Goal: Find specific page/section: Find specific page/section

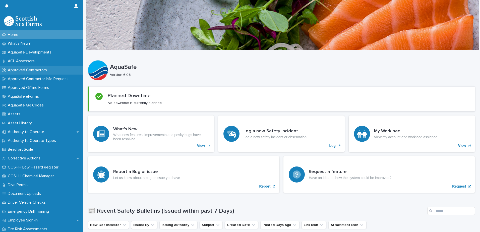
click at [41, 71] on p "Approved Contractors" at bounding box center [28, 70] width 45 height 5
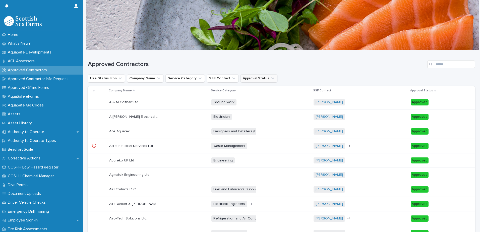
click at [270, 80] on icon "Approval Status" at bounding box center [272, 78] width 5 height 5
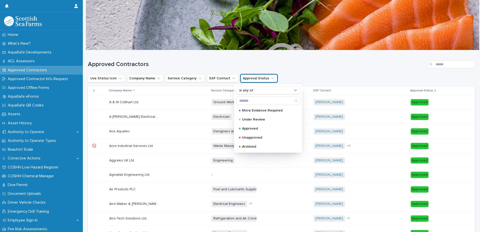
click at [309, 61] on h1 "Approved Contractors" at bounding box center [256, 64] width 337 height 7
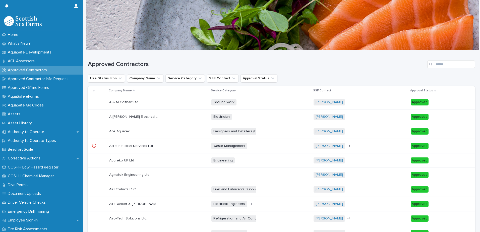
click at [161, 66] on h1 "Approved Contractors" at bounding box center [256, 64] width 337 height 7
click at [48, 76] on div "Approved Contractor Info Request" at bounding box center [41, 79] width 83 height 9
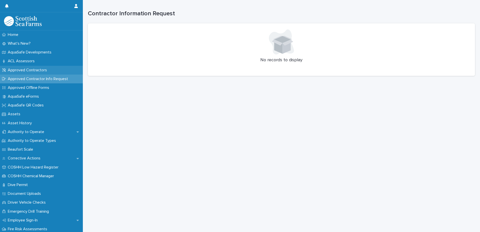
click at [29, 68] on p "Approved Contractors" at bounding box center [28, 70] width 45 height 5
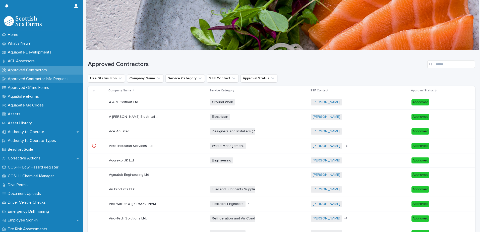
click at [53, 80] on p "Approved Contractor Info Request" at bounding box center [39, 79] width 66 height 5
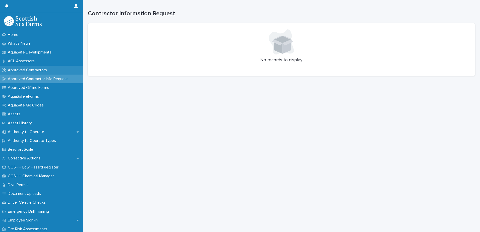
click at [27, 69] on p "Approved Contractors" at bounding box center [28, 70] width 45 height 5
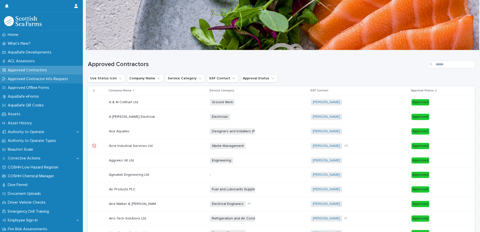
click at [27, 78] on p "Approved Contractor Info Request" at bounding box center [39, 79] width 66 height 5
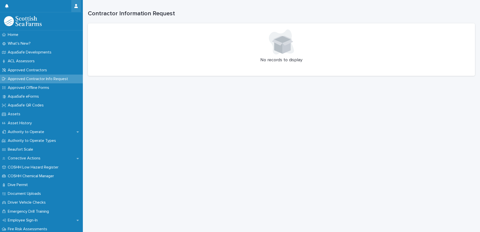
click at [76, 6] on icon "button" at bounding box center [76, 6] width 4 height 4
click at [62, 5] on div at bounding box center [240, 116] width 480 height 232
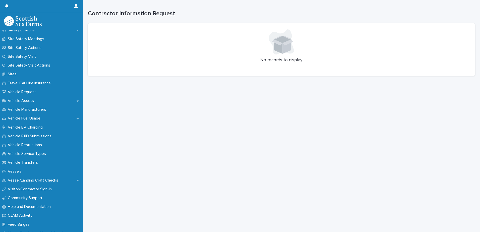
scroll to position [346, 0]
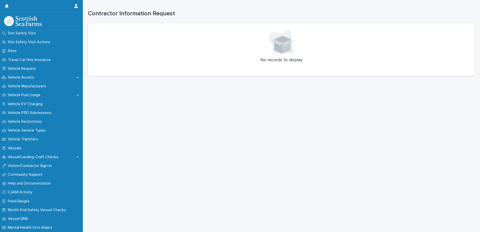
click at [223, 137] on div "Loading... Saving… Loading... Saving… Contractor Information Request No records…" at bounding box center [281, 109] width 392 height 219
